Goal: Check status

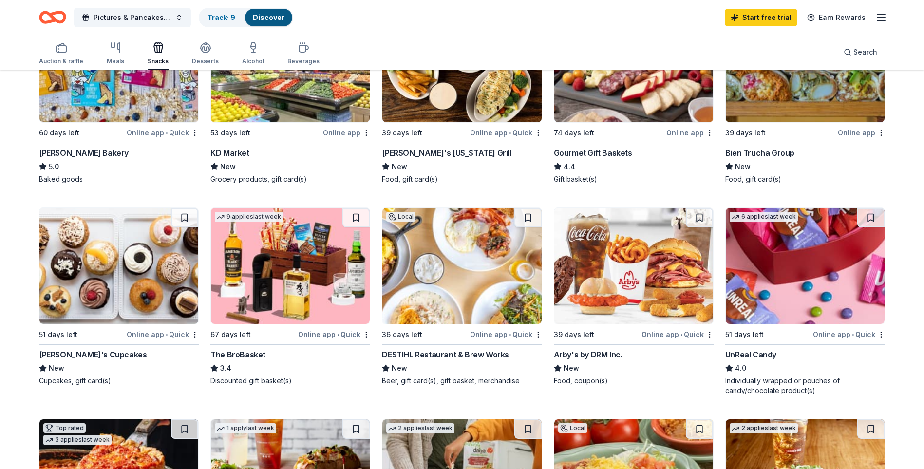
scroll to position [390, 0]
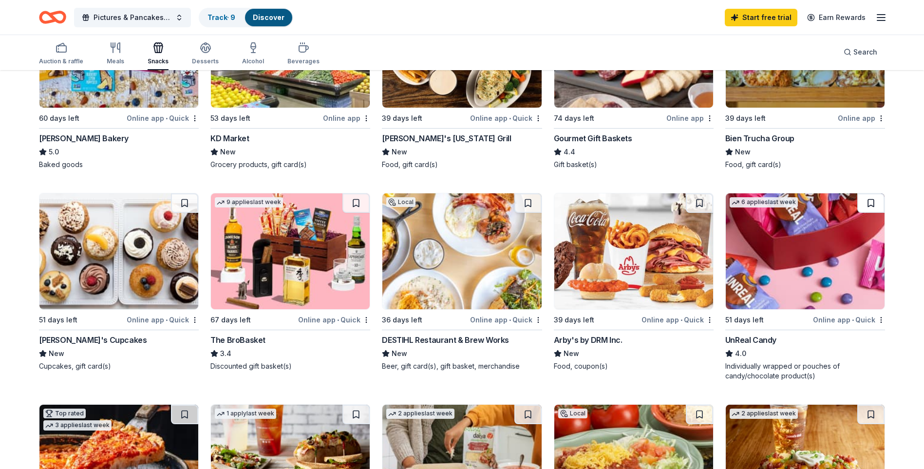
click at [871, 201] on button at bounding box center [870, 202] width 27 height 19
click at [212, 15] on link "Track · 10" at bounding box center [223, 17] width 31 height 8
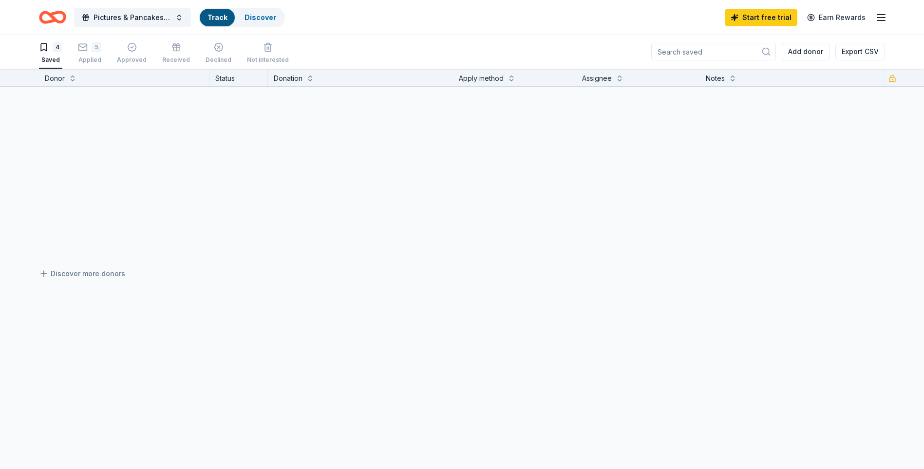
scroll to position [0, 0]
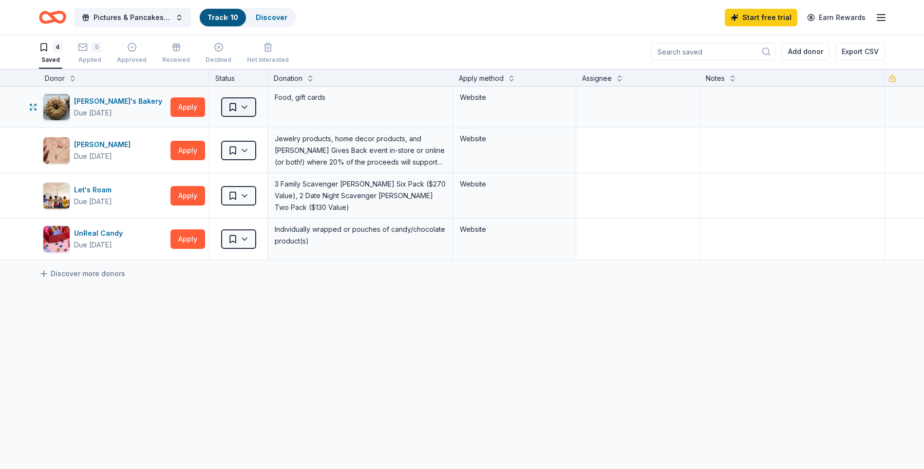
click at [244, 106] on html "Pictures & Pancakes with Santa Track · 10 Discover Start free trial Earn Reward…" at bounding box center [462, 234] width 924 height 469
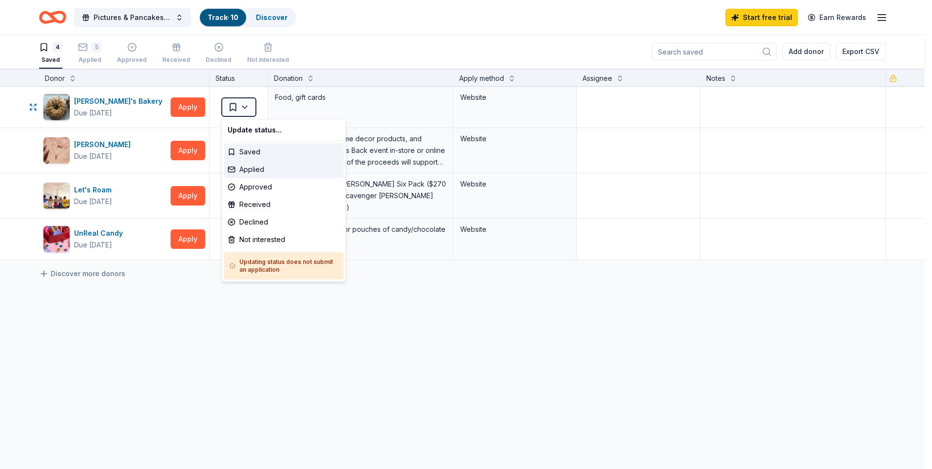
click at [252, 171] on div "Applied" at bounding box center [284, 170] width 120 height 18
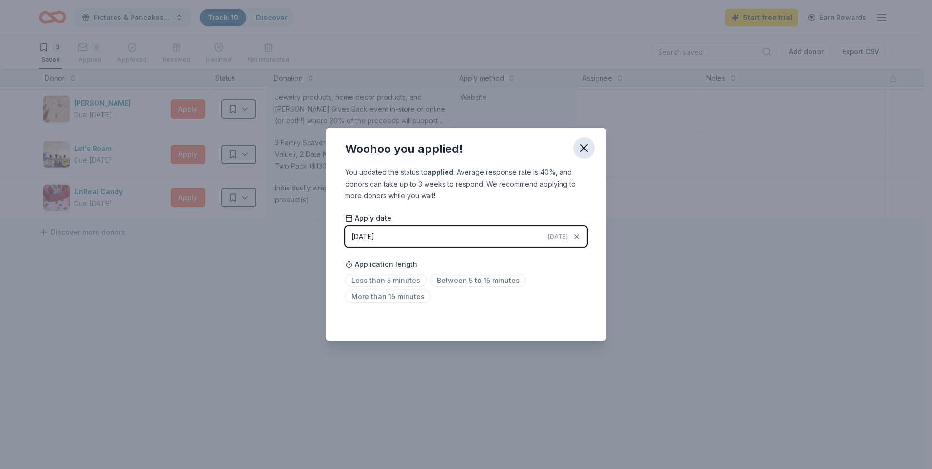
click at [585, 150] on icon "button" at bounding box center [583, 148] width 7 height 7
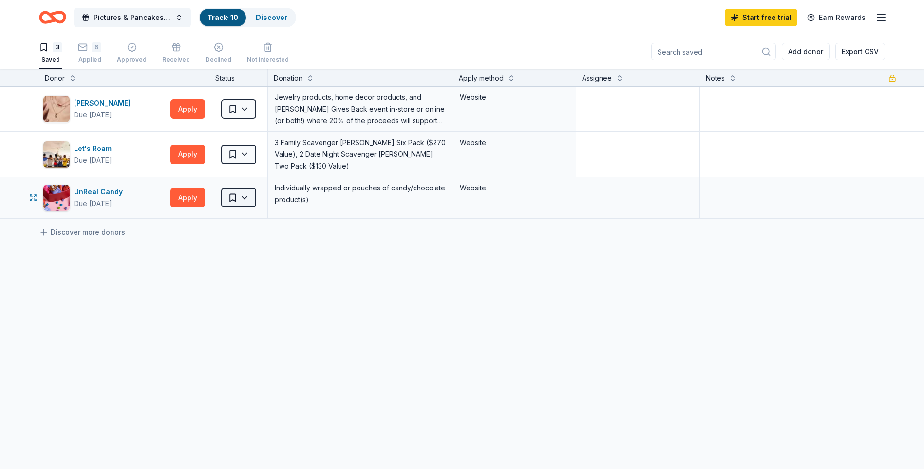
click at [248, 191] on html "Pictures & Pancakes with Santa Track · 10 Discover Start free trial Earn Reward…" at bounding box center [462, 234] width 924 height 469
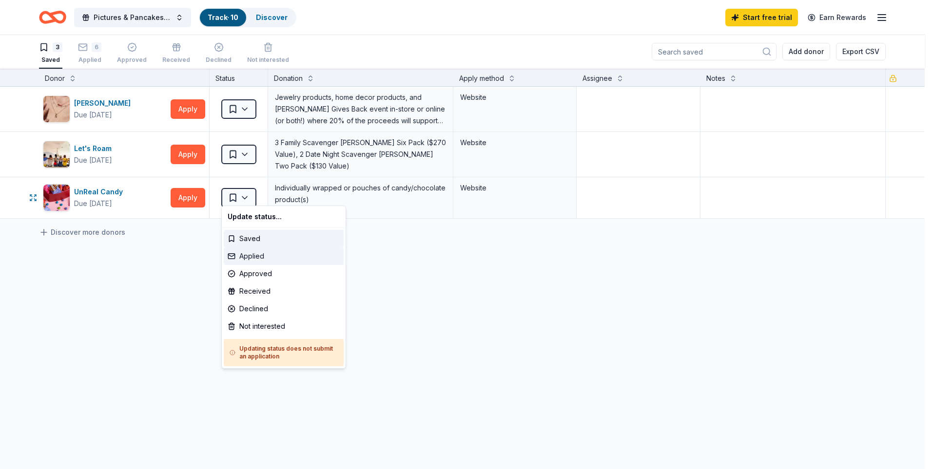
click at [250, 255] on div "Applied" at bounding box center [284, 256] width 120 height 18
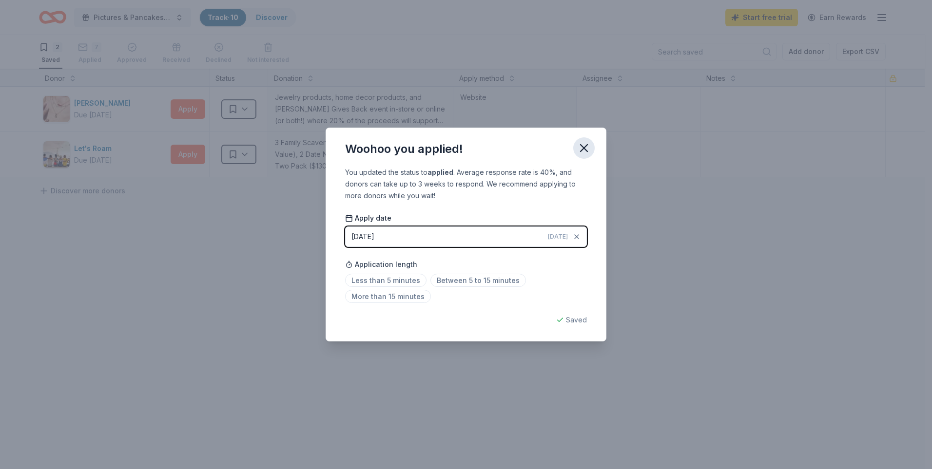
click at [584, 148] on icon "button" at bounding box center [583, 148] width 7 height 7
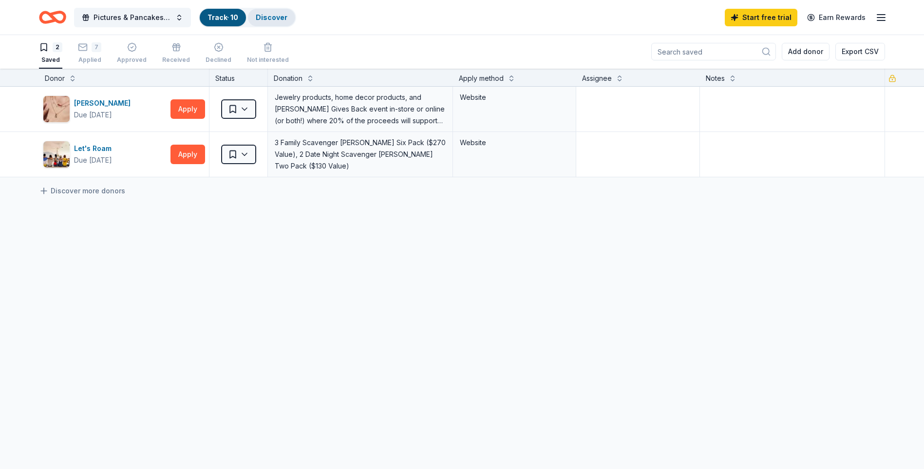
click at [264, 19] on link "Discover" at bounding box center [272, 17] width 32 height 8
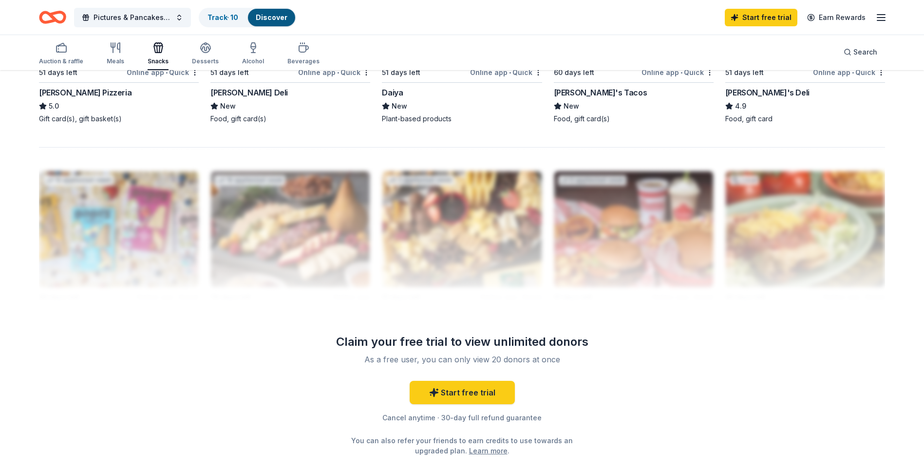
scroll to position [877, 0]
